Goal: Information Seeking & Learning: Learn about a topic

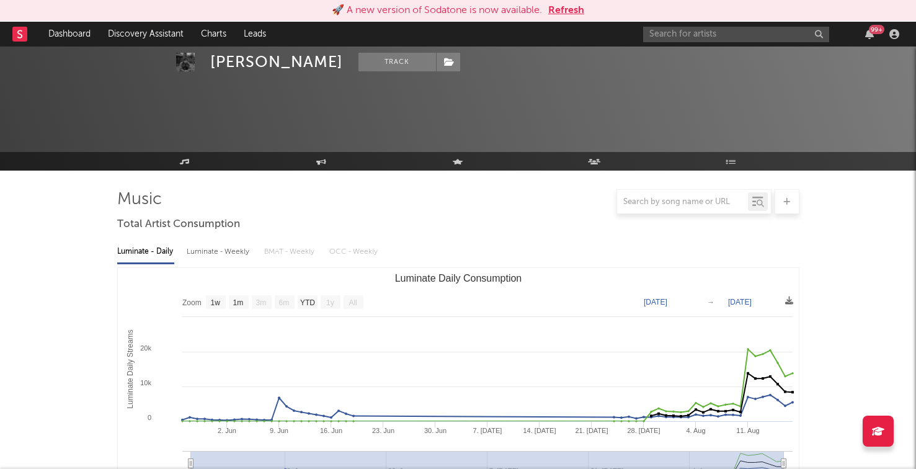
select select "1w"
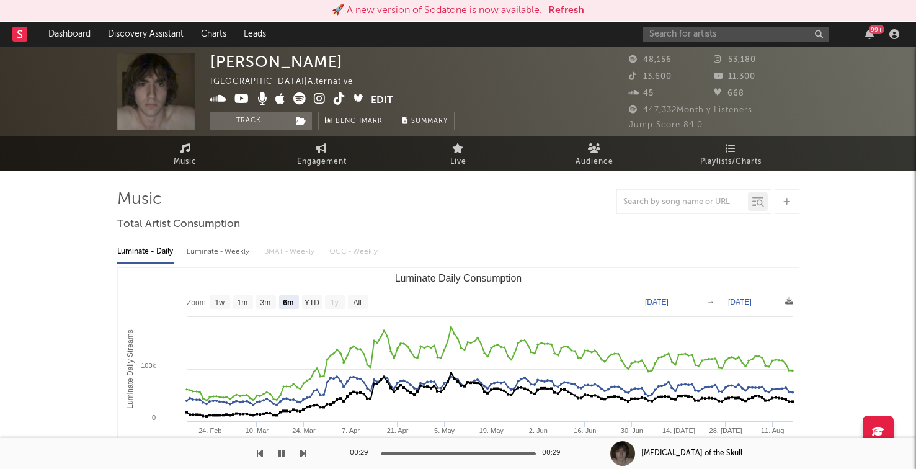
select select "6m"
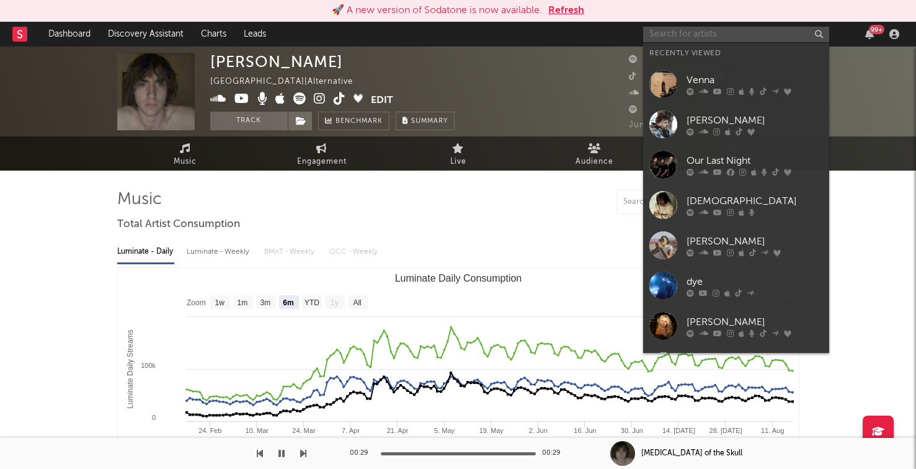
click at [690, 29] on input "text" at bounding box center [736, 35] width 186 height 16
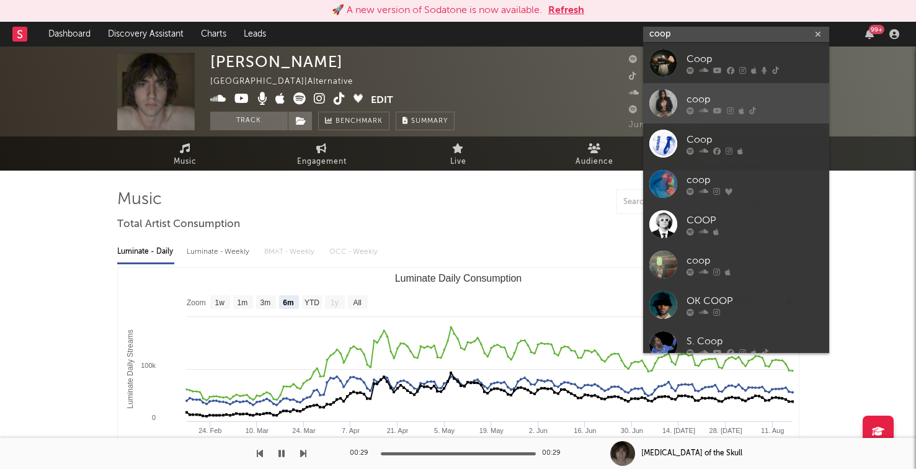
type input "coop"
click at [705, 109] on icon at bounding box center [703, 110] width 9 height 7
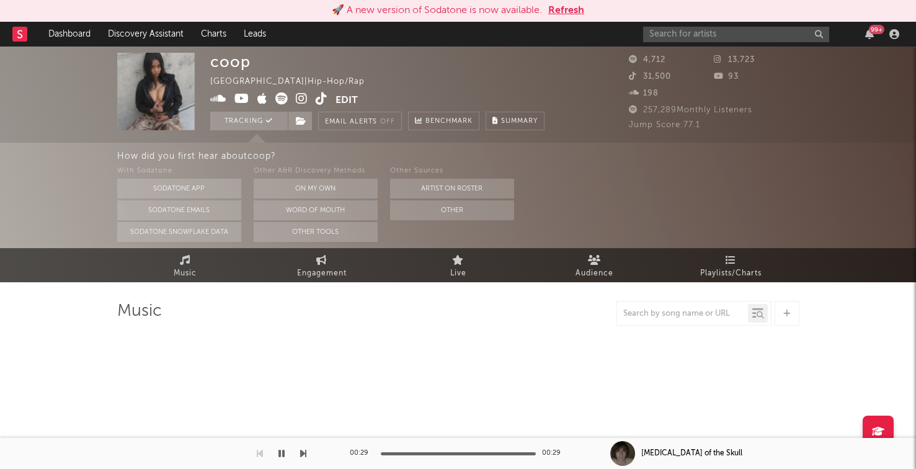
select select "6m"
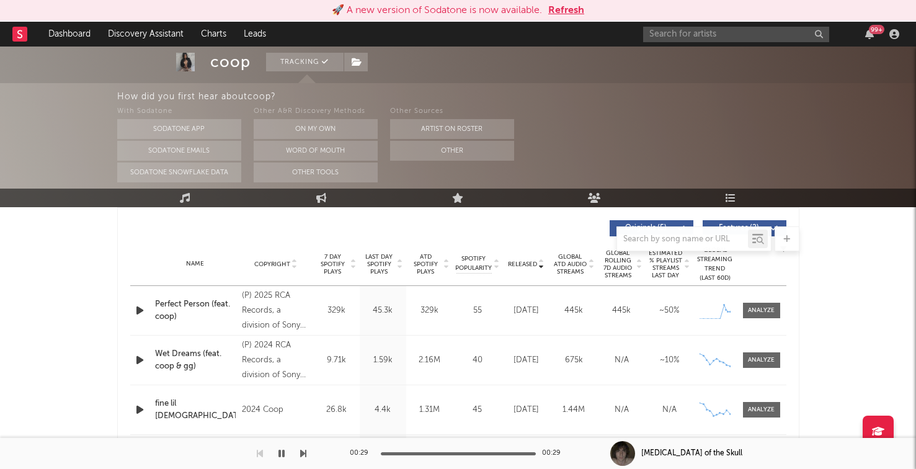
scroll to position [466, 0]
click at [144, 311] on icon "button" at bounding box center [139, 311] width 13 height 16
click at [186, 302] on div "Perfect Person (feat. coop)" at bounding box center [195, 311] width 81 height 24
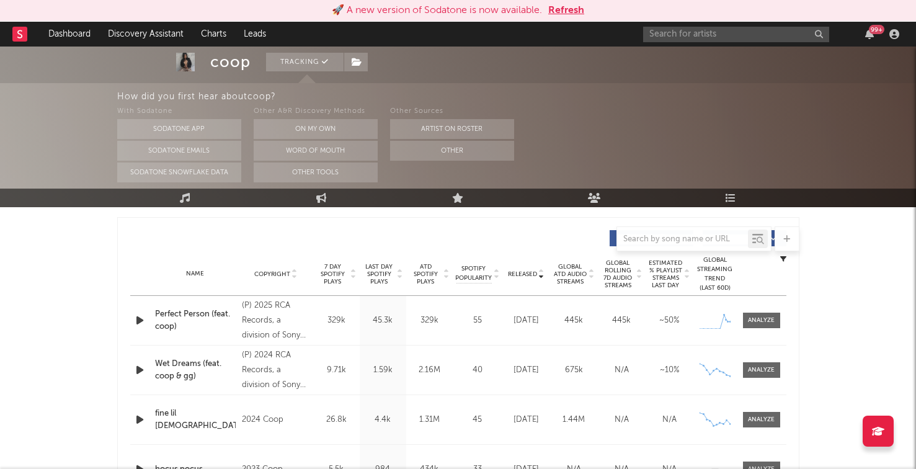
scroll to position [458, 0]
click at [138, 319] on icon "button" at bounding box center [139, 320] width 13 height 16
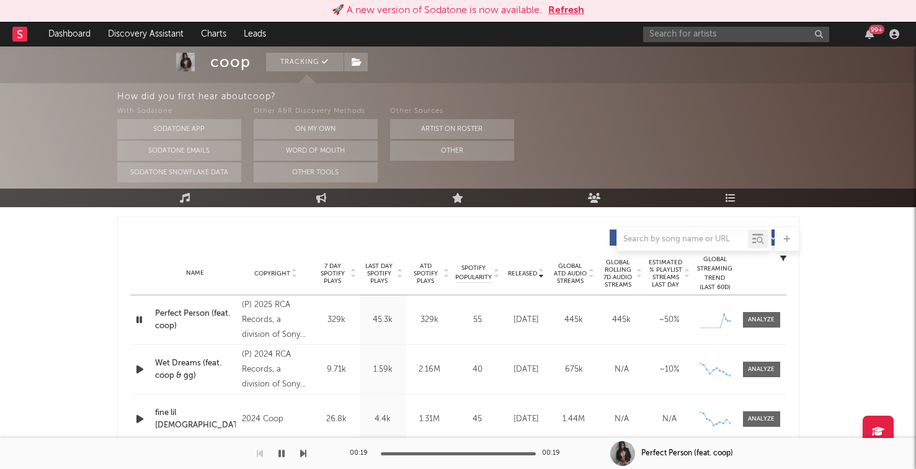
click at [138, 319] on icon "button" at bounding box center [139, 320] width 12 height 16
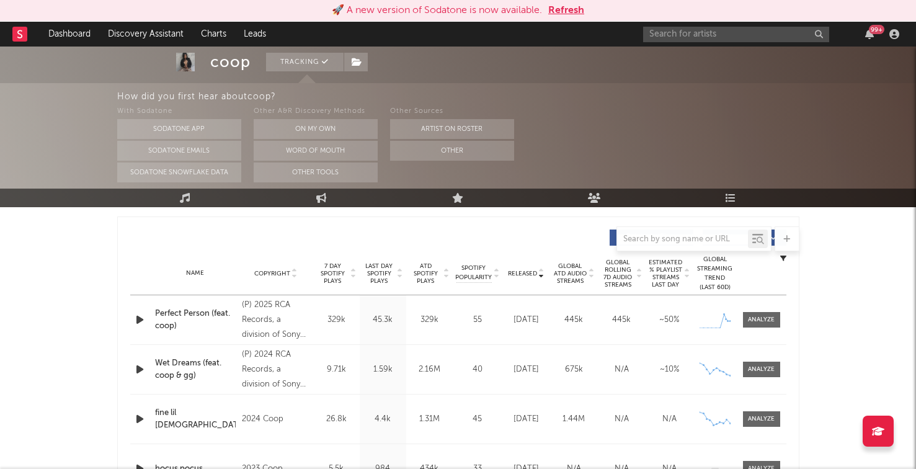
click at [139, 319] on icon "button" at bounding box center [139, 320] width 13 height 16
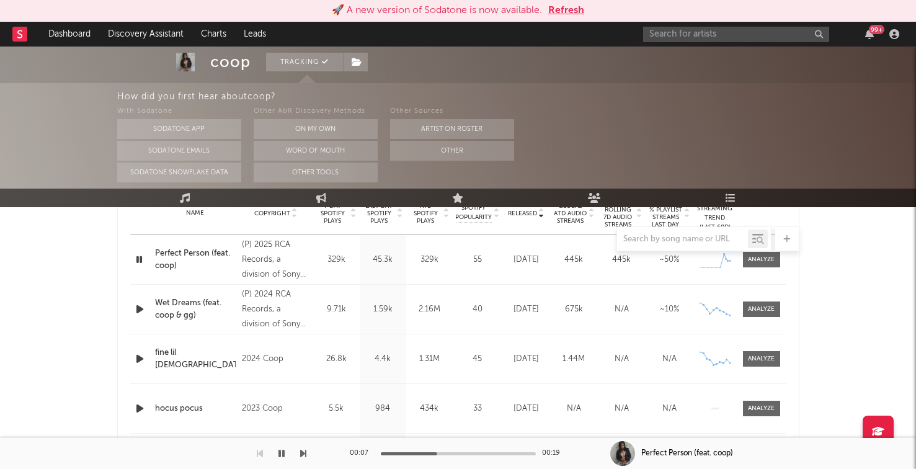
scroll to position [520, 0]
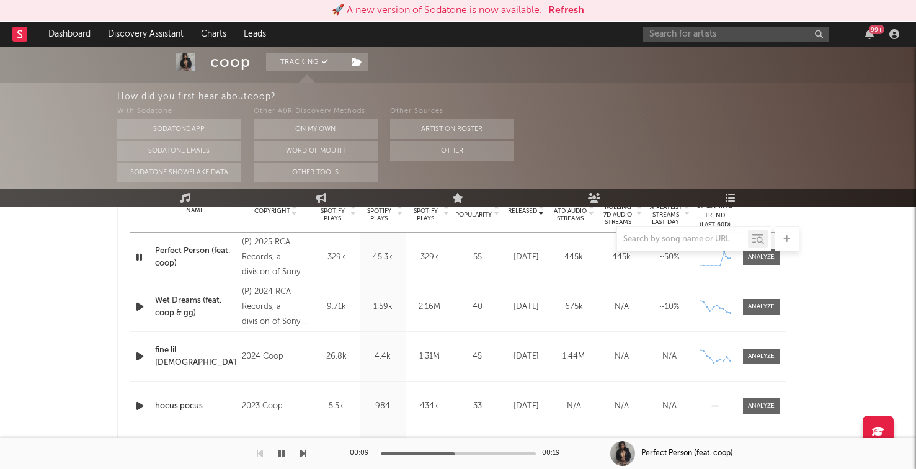
click at [141, 312] on icon "button" at bounding box center [139, 307] width 13 height 16
click at [190, 305] on div "Wet Dreams (feat. coop & gg)" at bounding box center [195, 307] width 81 height 24
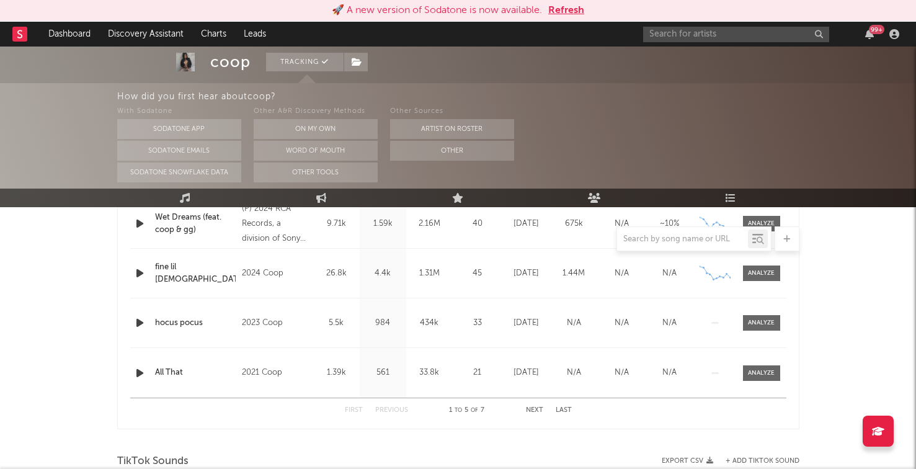
scroll to position [604, 0]
click at [535, 416] on div "First Previous 1 to 5 of 7 Next Last" at bounding box center [458, 410] width 227 height 24
click at [535, 407] on button "Next" at bounding box center [534, 409] width 17 height 7
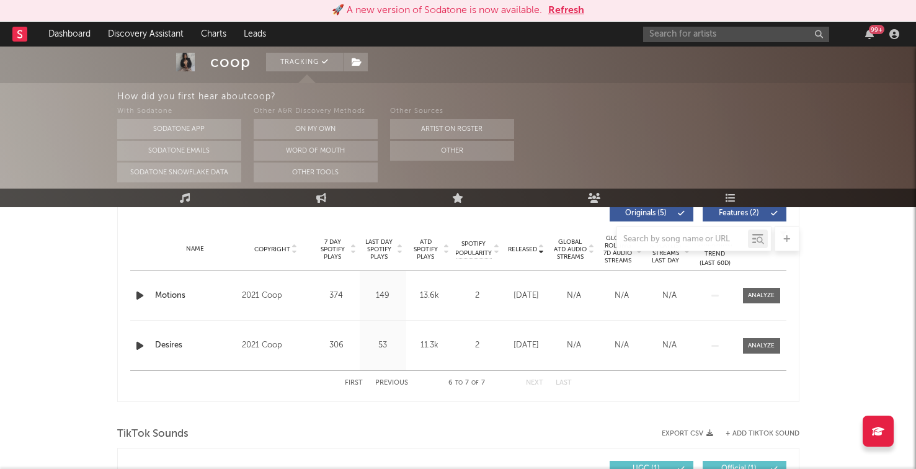
scroll to position [484, 0]
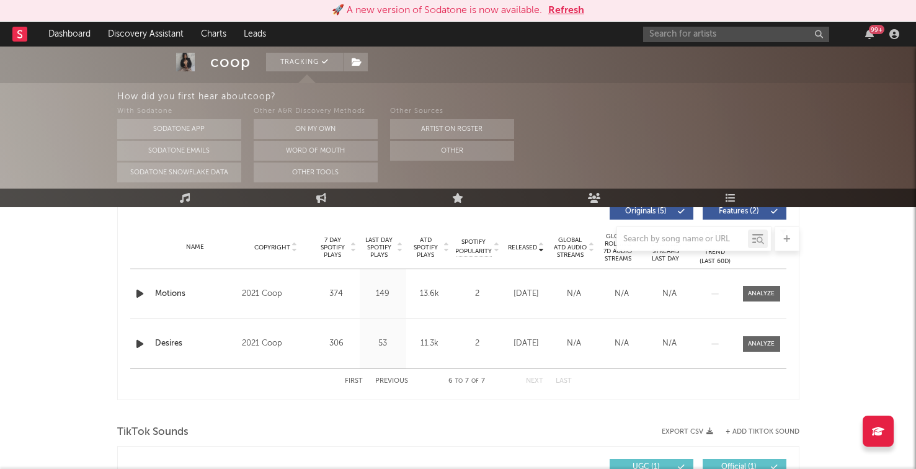
click at [398, 380] on button "Previous" at bounding box center [391, 381] width 33 height 7
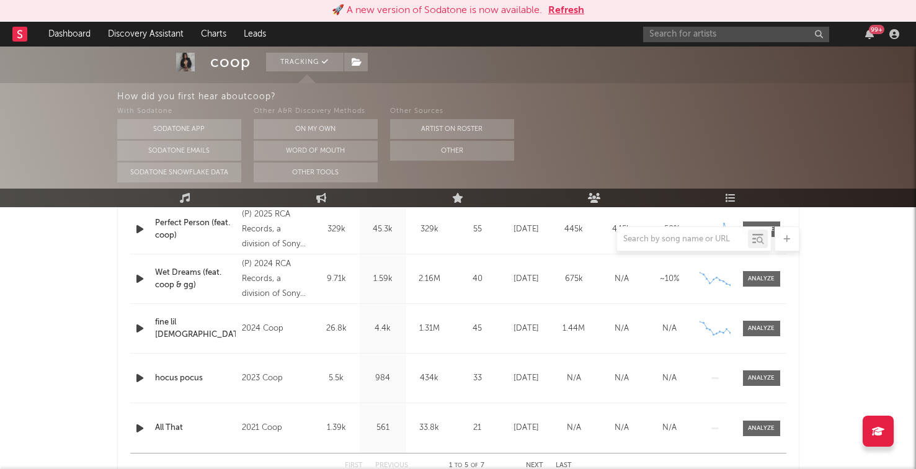
scroll to position [600, 0]
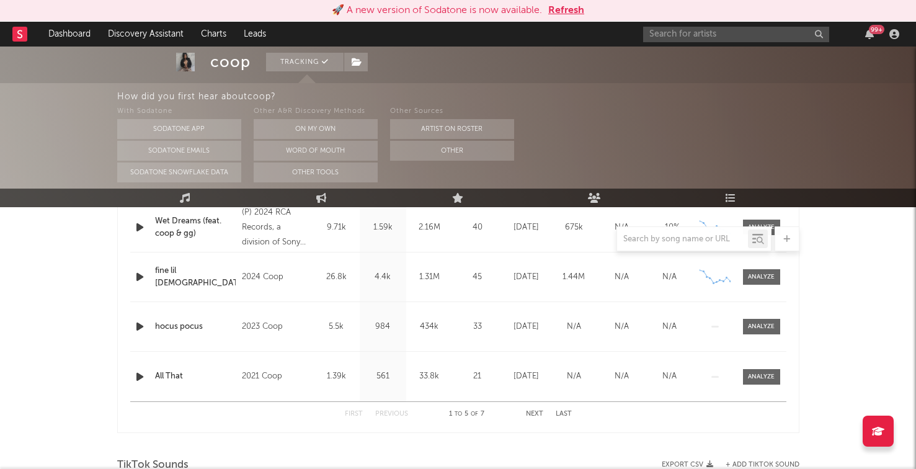
click at [539, 415] on button "Next" at bounding box center [534, 414] width 17 height 7
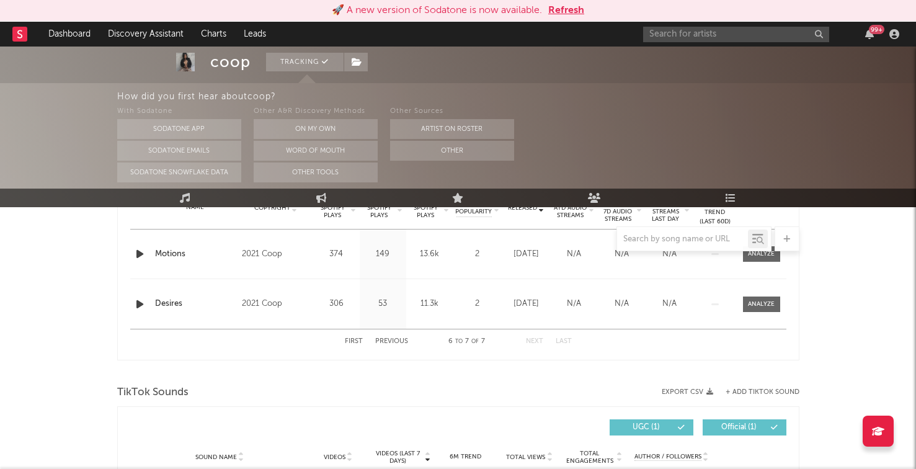
scroll to position [523, 0]
click at [389, 339] on button "Previous" at bounding box center [391, 342] width 33 height 7
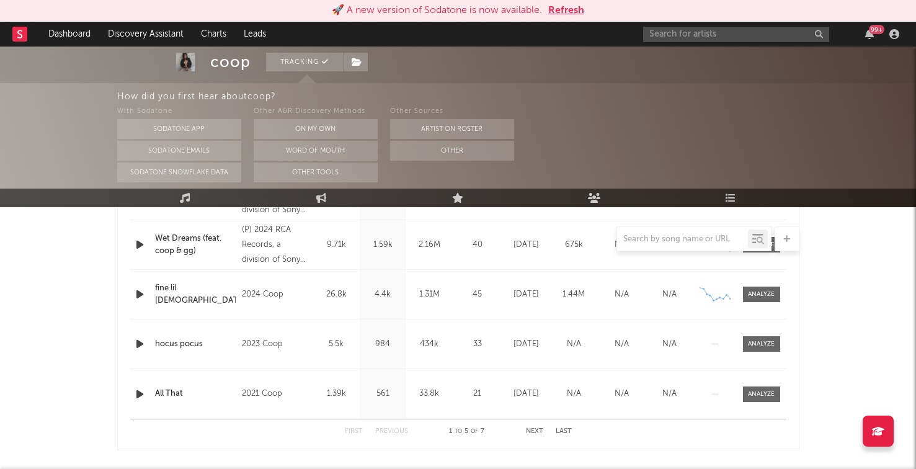
scroll to position [605, 0]
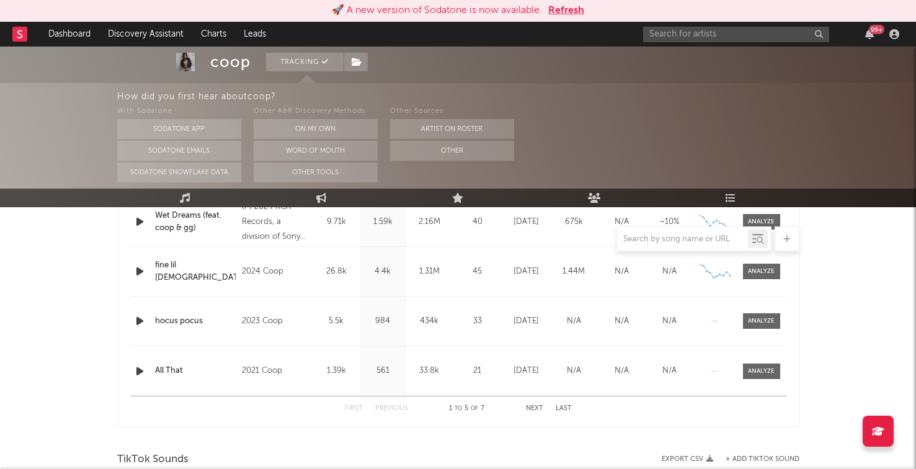
click at [530, 405] on button "Next" at bounding box center [534, 408] width 17 height 7
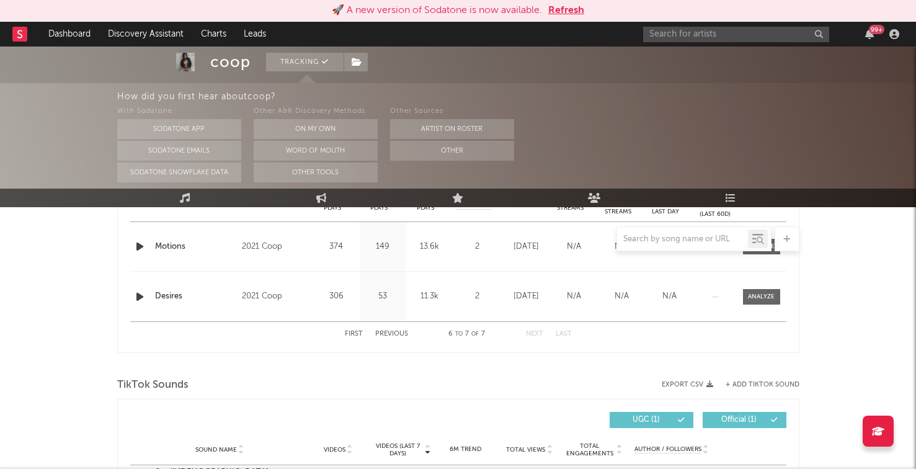
scroll to position [514, 0]
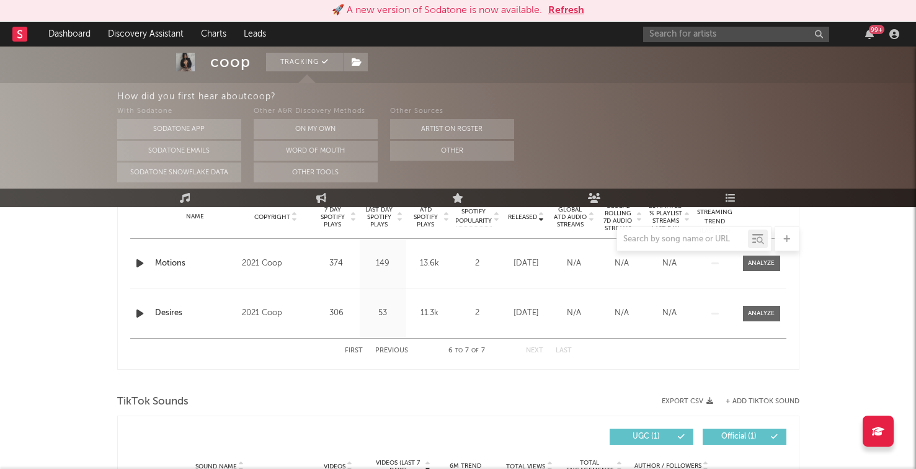
click at [395, 347] on div "First Previous 6 to 7 of 7 Next Last" at bounding box center [458, 351] width 227 height 24
click at [395, 347] on button "Previous" at bounding box center [391, 350] width 33 height 7
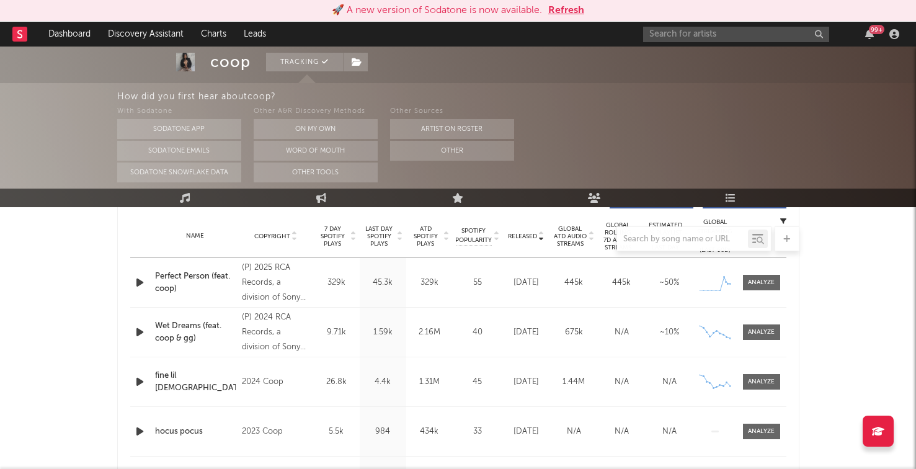
scroll to position [491, 0]
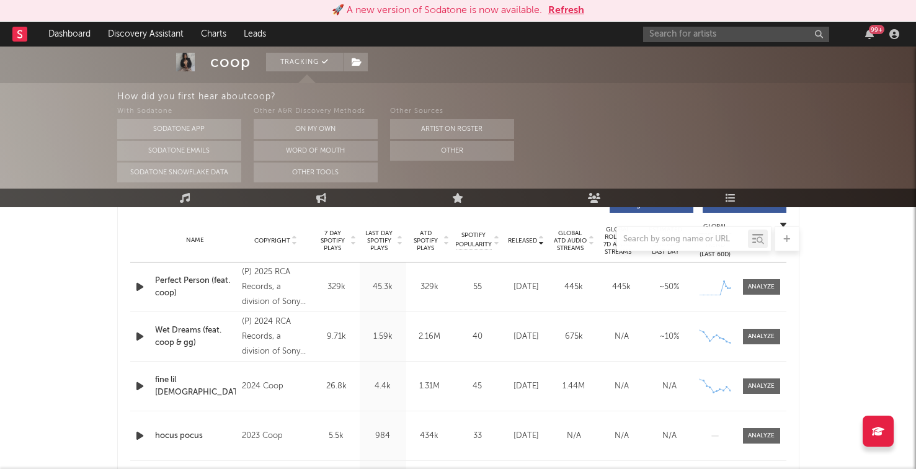
click at [520, 246] on div at bounding box center [458, 238] width 682 height 25
click at [520, 244] on div at bounding box center [458, 238] width 682 height 25
click at [520, 241] on div at bounding box center [458, 238] width 682 height 25
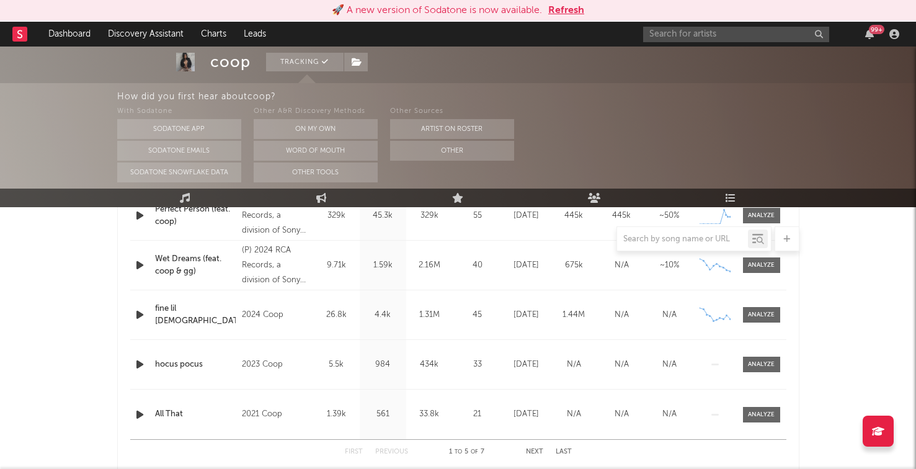
scroll to position [566, 0]
